Goal: Check status: Check status

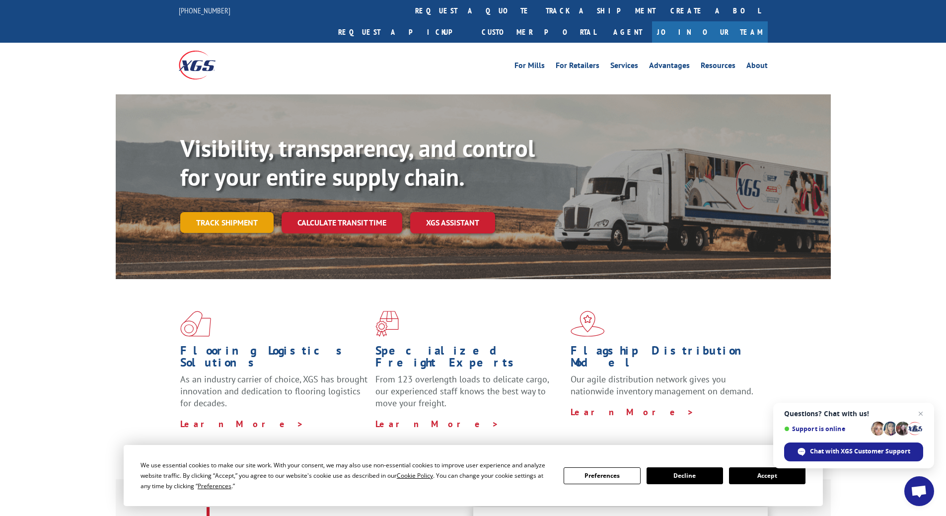
click at [251, 212] on link "Track shipment" at bounding box center [226, 222] width 93 height 21
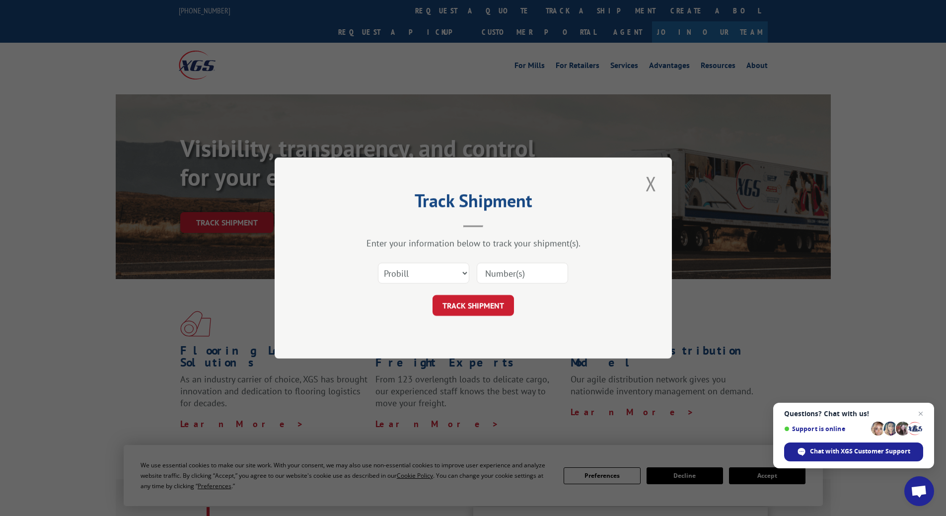
click at [522, 276] on input at bounding box center [522, 273] width 91 height 21
paste input "33380856"
type input "33380856"
click at [479, 310] on button "TRACK SHIPMENT" at bounding box center [472, 305] width 81 height 21
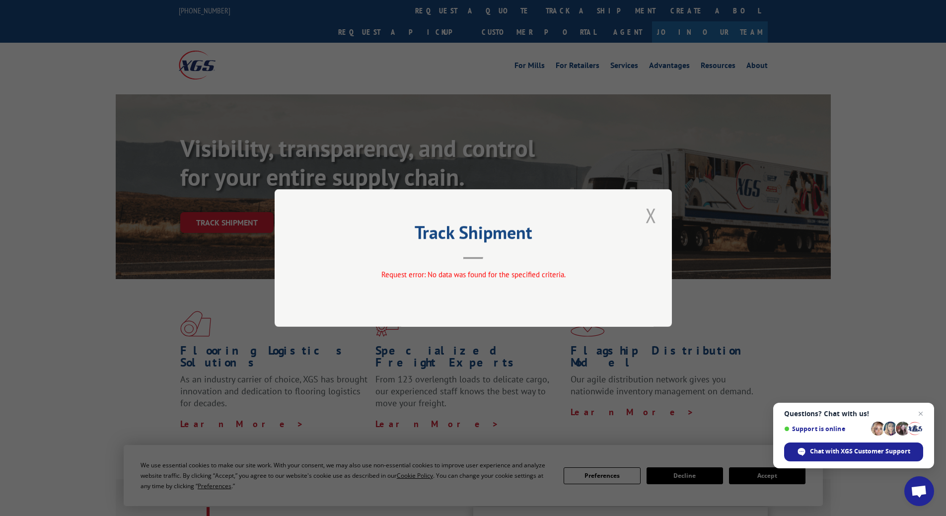
click at [656, 220] on button "Close modal" at bounding box center [650, 215] width 17 height 27
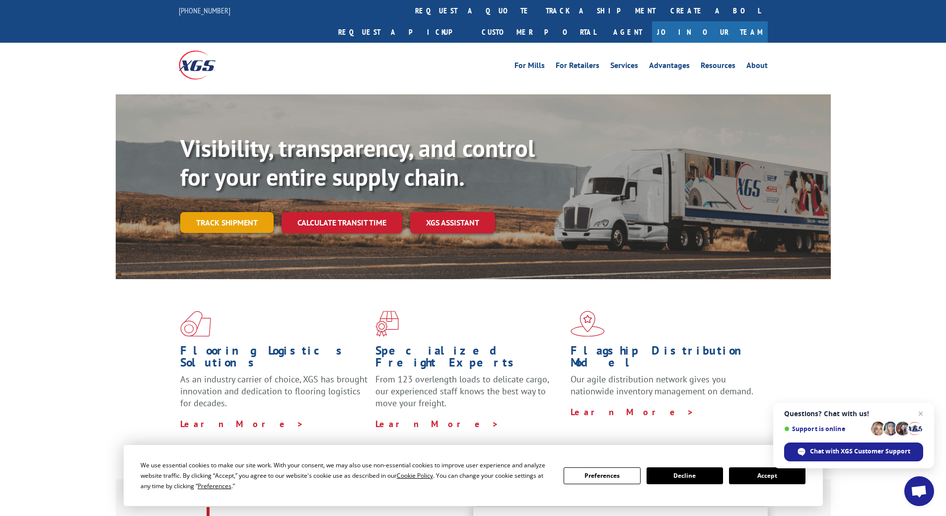
click at [232, 212] on link "Track shipment" at bounding box center [226, 222] width 93 height 21
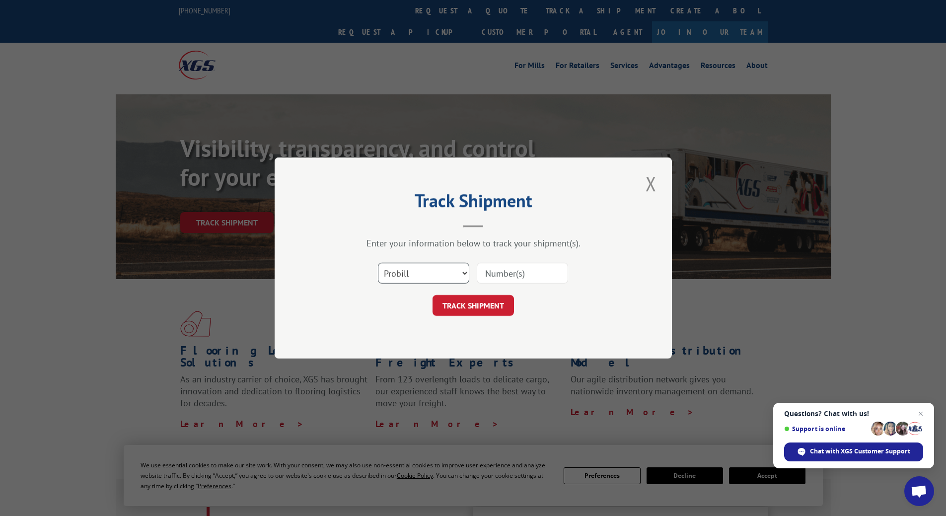
click at [444, 277] on select "Select category... Probill BOL PO" at bounding box center [423, 273] width 91 height 21
select select "bol"
click at [378, 263] on select "Select category... Probill BOL PO" at bounding box center [423, 273] width 91 height 21
click at [507, 282] on input at bounding box center [522, 273] width 91 height 21
paste input "33380856"
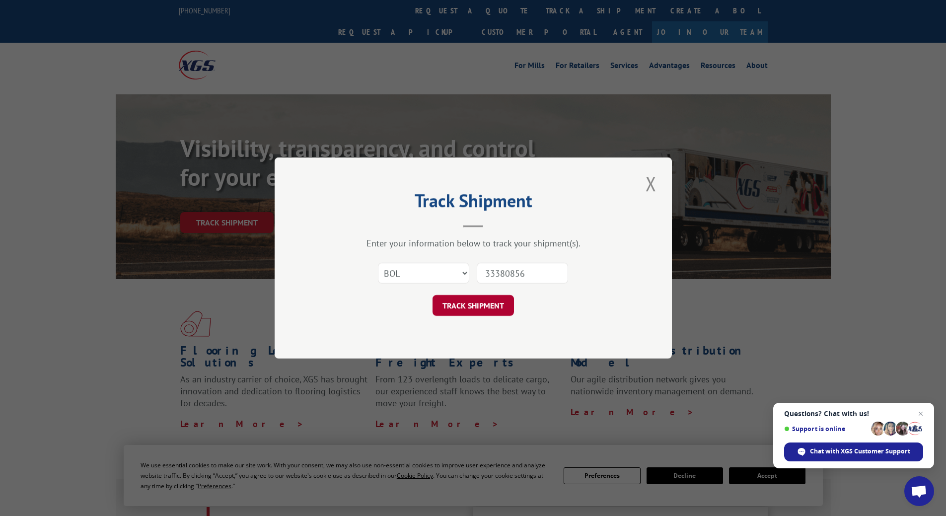
type input "33380856"
click at [473, 313] on button "TRACK SHIPMENT" at bounding box center [472, 305] width 81 height 21
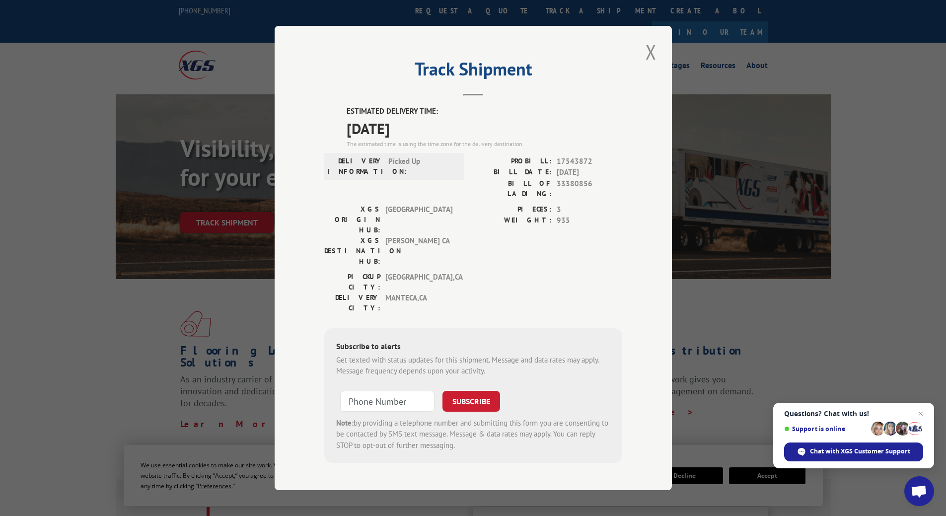
drag, startPoint x: 763, startPoint y: 297, endPoint x: 764, endPoint y: 290, distance: 7.5
click at [765, 297] on div "Track Shipment ESTIMATED DELIVERY TIME: [DATE] The estimated time is using the …" at bounding box center [473, 258] width 946 height 516
click at [655, 58] on button "Close modal" at bounding box center [650, 51] width 17 height 27
